Goal: Find specific page/section: Find specific page/section

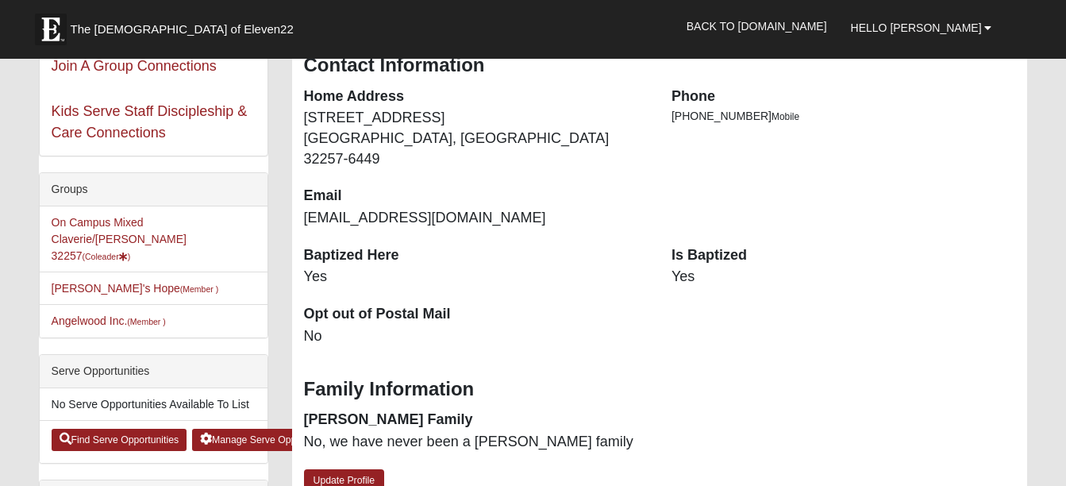
scroll to position [238, 0]
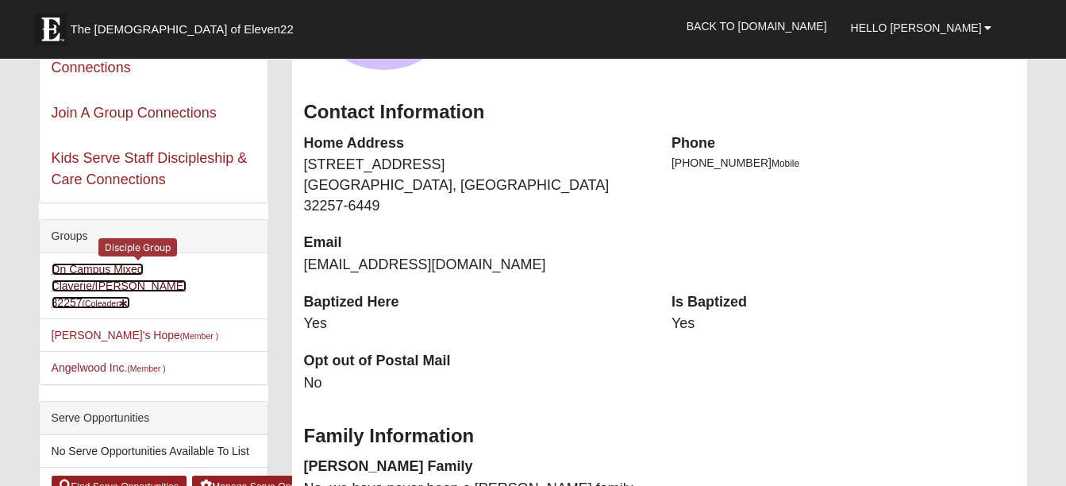
click at [88, 275] on link "On Campus Mixed Claverie/[PERSON_NAME] 32257 (Coleader )" at bounding box center [119, 286] width 135 height 46
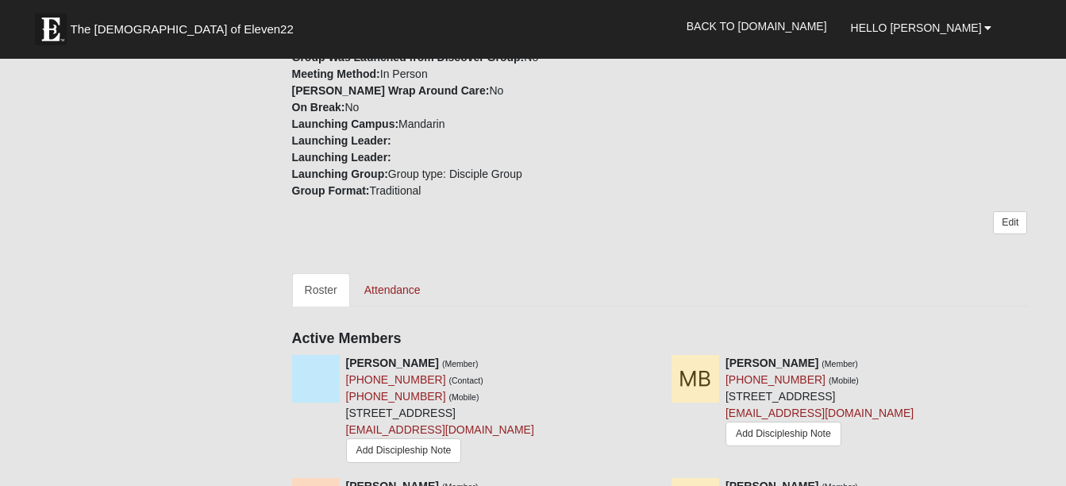
scroll to position [714, 0]
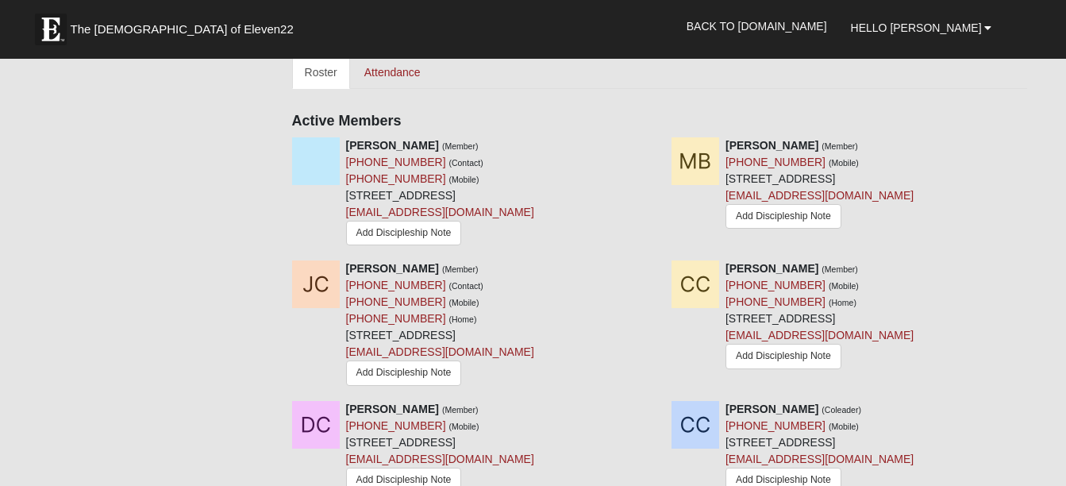
drag, startPoint x: 183, startPoint y: 219, endPoint x: 184, endPoint y: 194, distance: 25.4
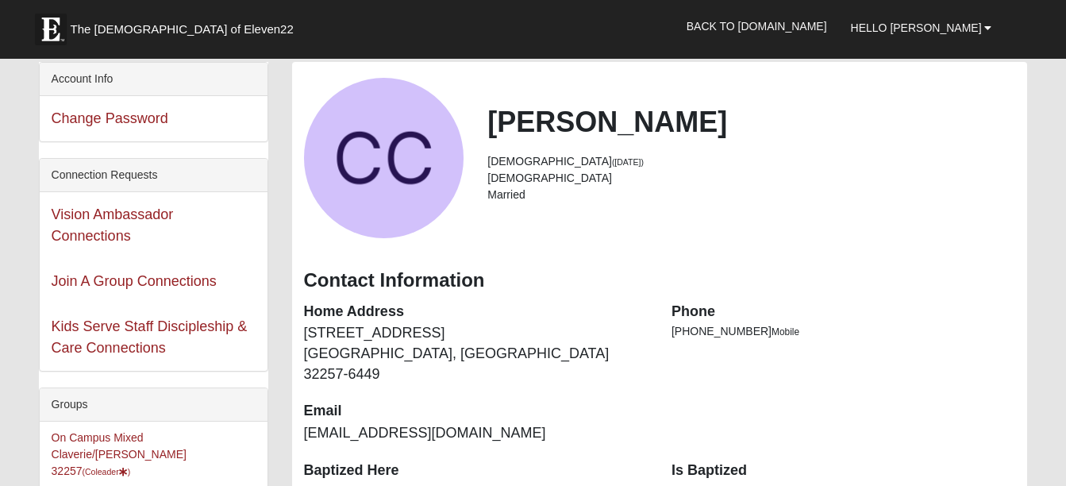
scroll to position [387, 0]
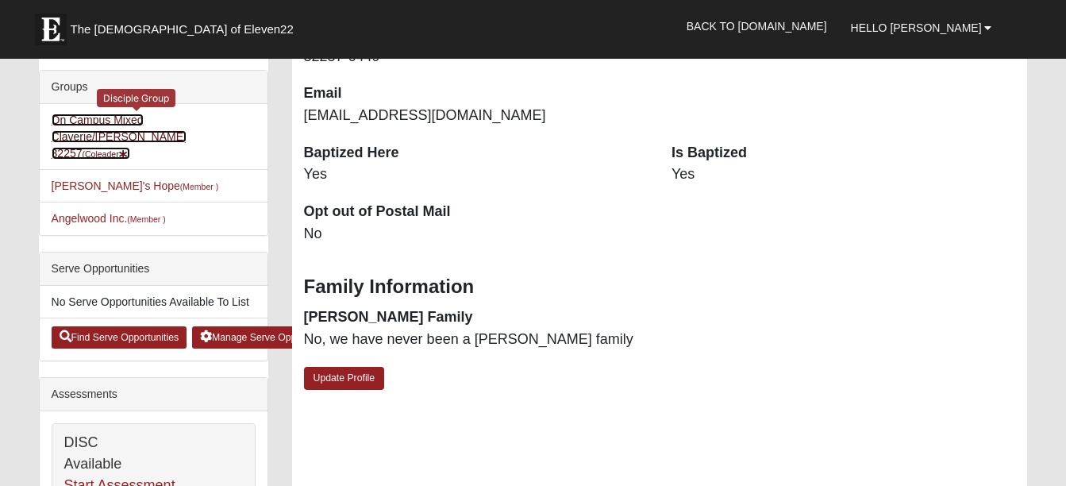
click at [105, 120] on link "On Campus Mixed Claverie/Foster 32257 (Coleader )" at bounding box center [119, 136] width 135 height 46
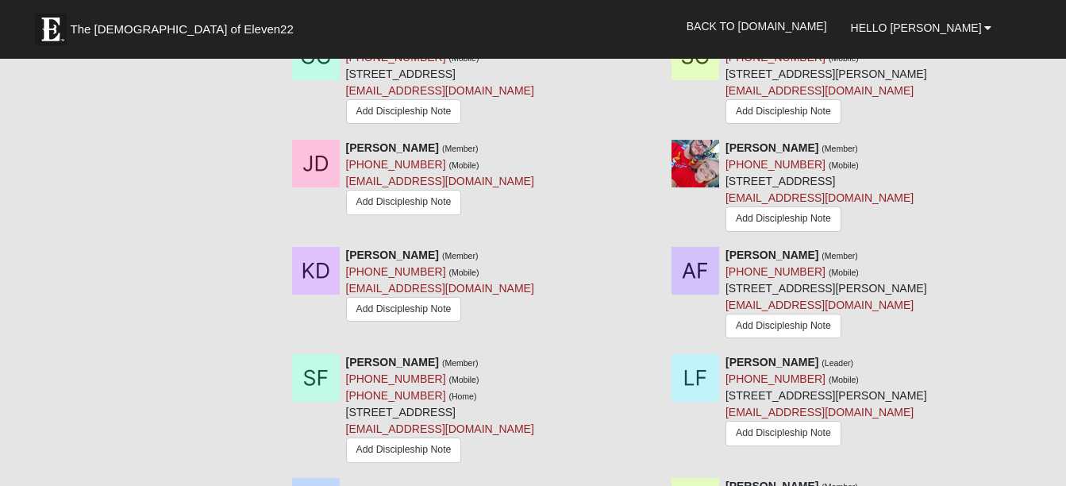
scroll to position [1190, 0]
